Goal: Share content: Share content

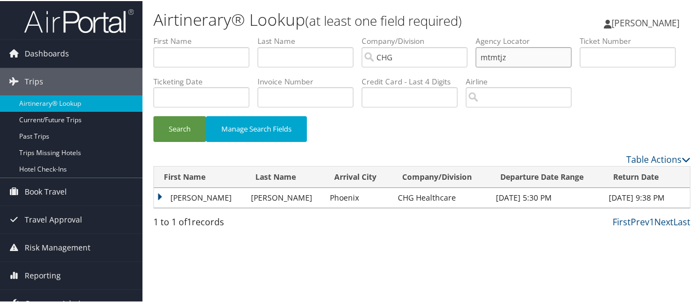
click at [493, 56] on input "mtmtjz" at bounding box center [523, 56] width 96 height 20
click at [153, 115] on button "Search" at bounding box center [179, 128] width 53 height 26
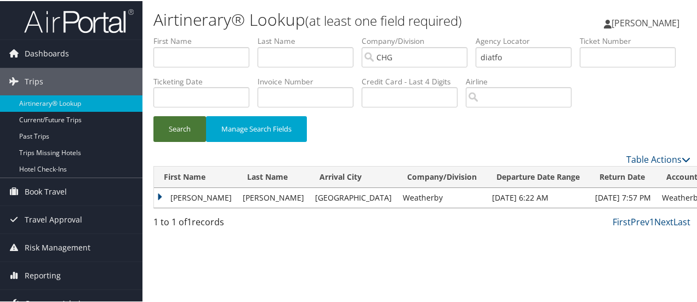
click at [191, 141] on button "Search" at bounding box center [179, 128] width 53 height 26
click at [161, 206] on td "[PERSON_NAME]" at bounding box center [195, 197] width 83 height 20
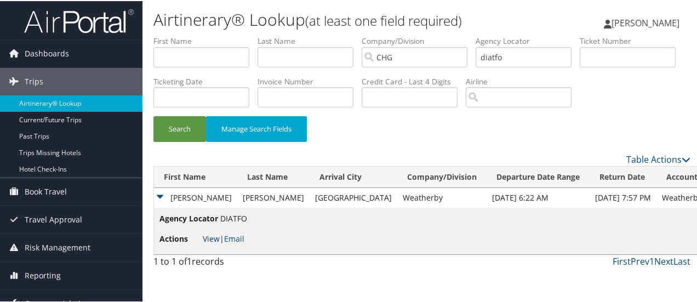
click at [212, 243] on link "View" at bounding box center [211, 237] width 17 height 10
click at [499, 56] on input "diatfo" at bounding box center [523, 56] width 96 height 20
type input "mpdrwn"
click at [153, 115] on button "Search" at bounding box center [179, 128] width 53 height 26
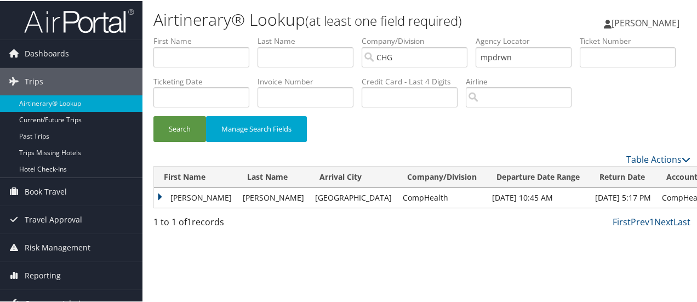
click at [163, 206] on td "[PERSON_NAME]" at bounding box center [195, 197] width 83 height 20
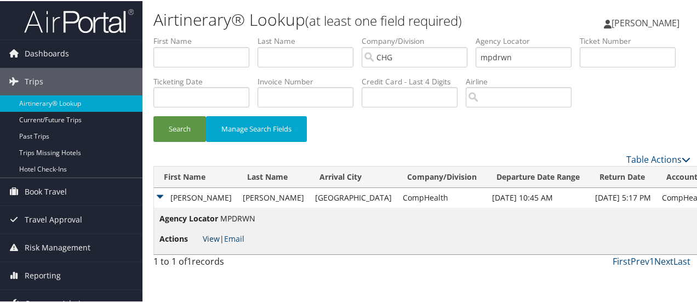
click at [210, 243] on link "View" at bounding box center [211, 237] width 17 height 10
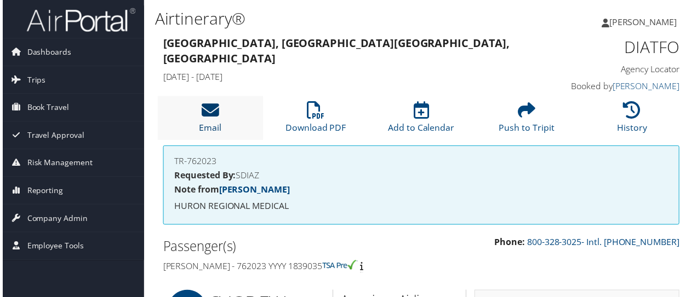
click at [205, 116] on icon at bounding box center [209, 111] width 18 height 18
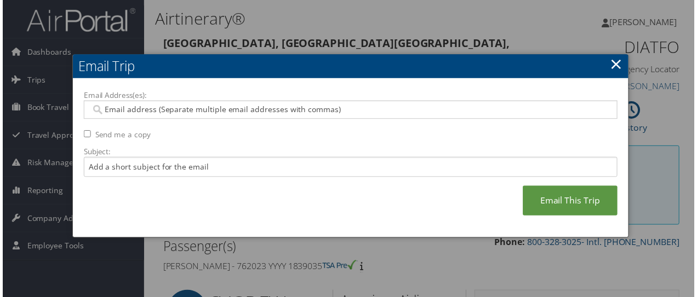
click at [155, 108] on input "Email Address(es):" at bounding box center [351, 110] width 524 height 11
paste input "stephanie.diaz@weatherbyhealthcare.com"
type input "stephanie.diaz@weatherbyhealthcare.com"
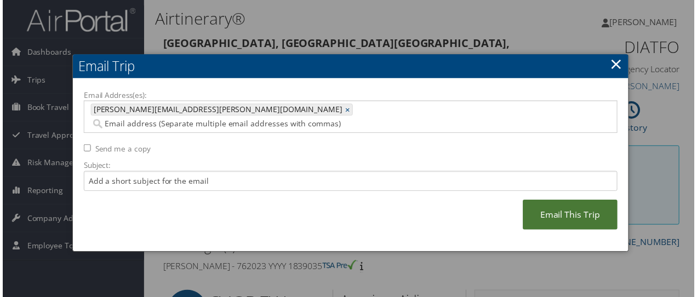
click at [549, 202] on link "Email This Trip" at bounding box center [571, 217] width 95 height 30
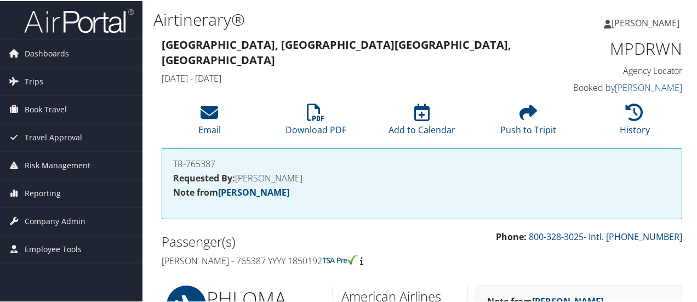
click at [491, 20] on div "Celeste Porter Celeste Porter My Settings Travel Agency Contacts View Travel Pr…" at bounding box center [584, 26] width 234 height 42
click at [205, 117] on icon at bounding box center [209, 111] width 18 height 18
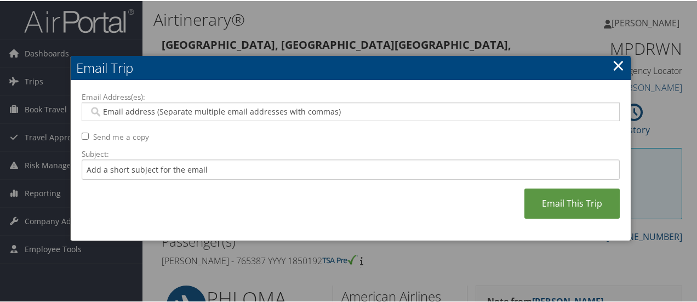
click at [181, 108] on input "Email Address(es):" at bounding box center [351, 110] width 524 height 11
paste input "dess.oliven@comphealth.com"
type input "dess.oliven@comphealth.com"
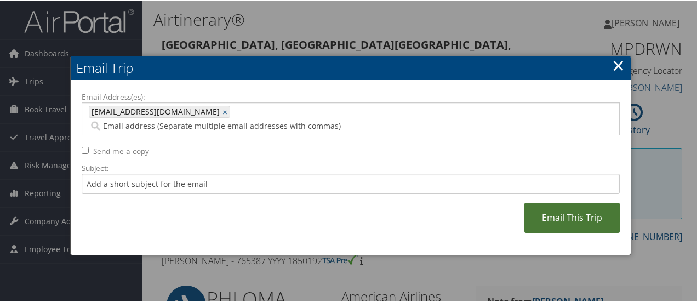
click at [538, 202] on link "Email This Trip" at bounding box center [571, 217] width 95 height 30
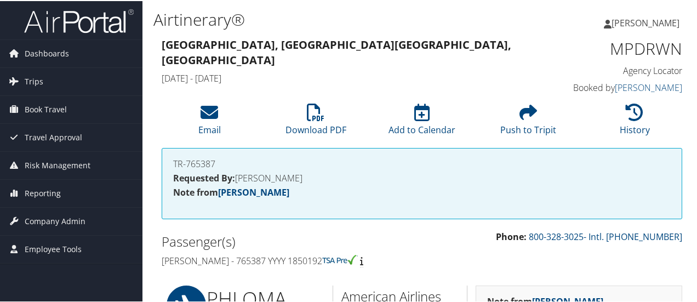
click at [360, 71] on h4 "Sat 01 Nov 2025 - Wed 05 Nov 2025" at bounding box center [355, 77] width 386 height 12
